Goal: Navigation & Orientation: Find specific page/section

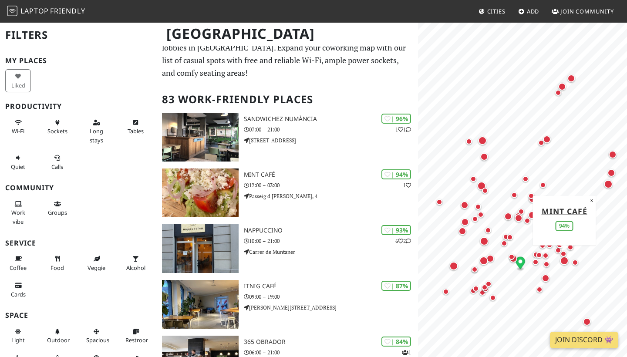
click at [568, 261] on div "Map marker" at bounding box center [564, 261] width 9 height 9
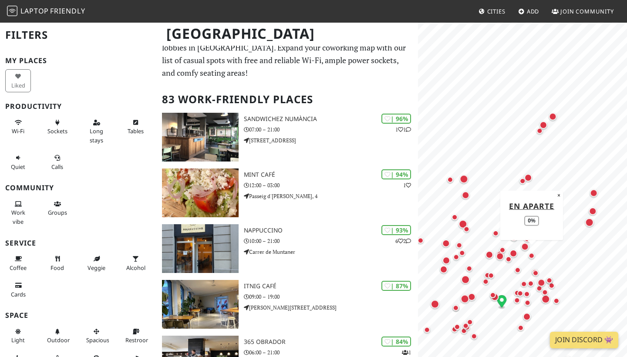
drag, startPoint x: 549, startPoint y: 222, endPoint x: 530, endPoint y: 260, distance: 42.7
click at [530, 261] on div "Map marker" at bounding box center [532, 255] width 10 height 10
click at [594, 196] on div "Map marker" at bounding box center [594, 193] width 8 height 8
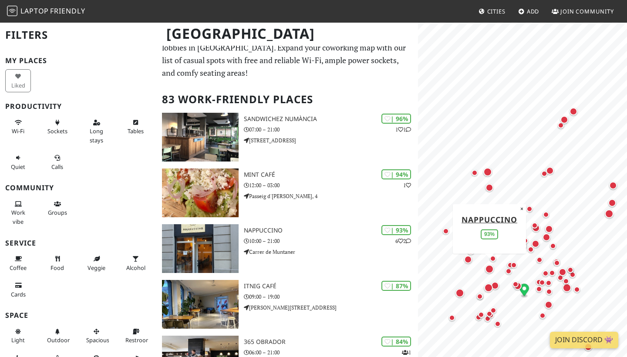
click at [32, 36] on h2 "Filters" at bounding box center [78, 35] width 146 height 27
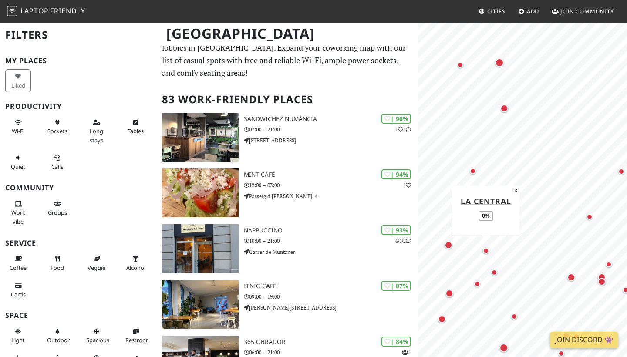
click at [488, 252] on div "Map marker" at bounding box center [486, 251] width 6 height 6
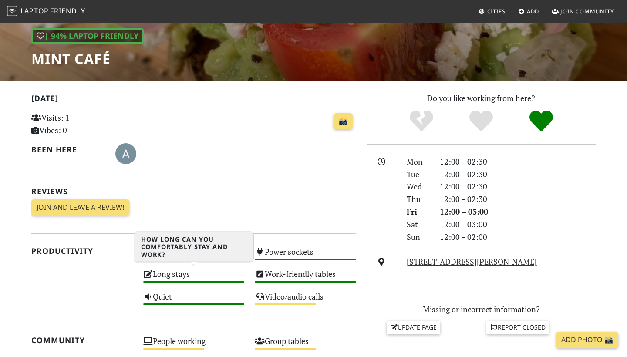
scroll to position [117, 0]
